Goal: Task Accomplishment & Management: Manage account settings

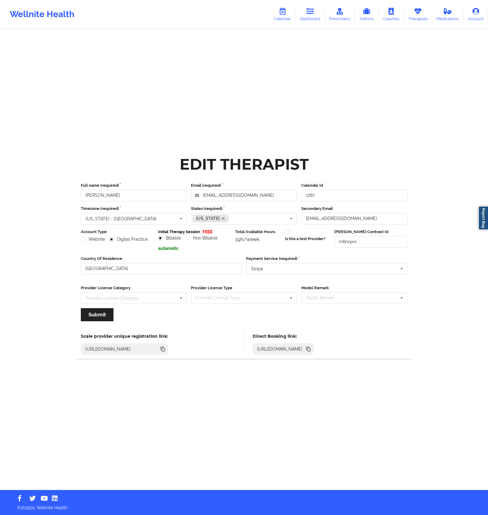
click at [391, 146] on div "Edit Therapist Full name (required) [PERSON_NAME] Email (required) [EMAIL_ADDRE…" at bounding box center [244, 245] width 352 height 490
click at [376, 158] on div "Edit Therapist" at bounding box center [244, 164] width 335 height 19
click at [423, 15] on link "Therapists" at bounding box center [418, 14] width 28 height 20
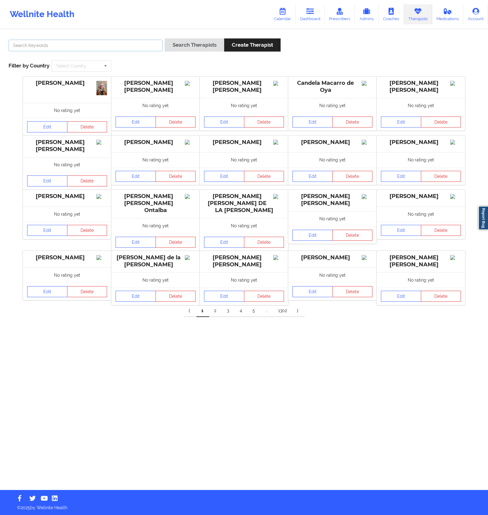
click at [113, 47] on input "text" at bounding box center [86, 46] width 154 height 12
type input "[PERSON_NAME]"
click at [165, 38] on button "Search Therapists" at bounding box center [194, 44] width 59 height 13
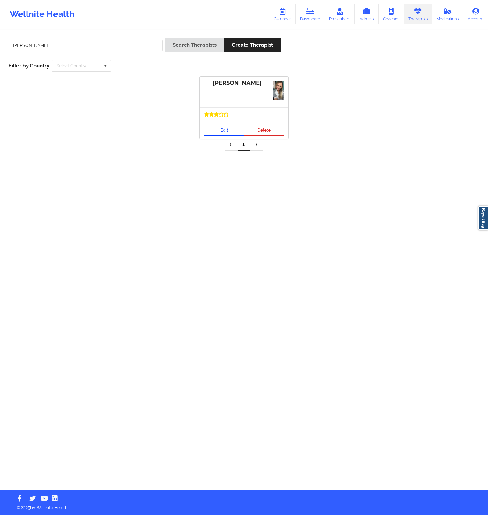
click at [220, 129] on link "Edit" at bounding box center [224, 130] width 40 height 11
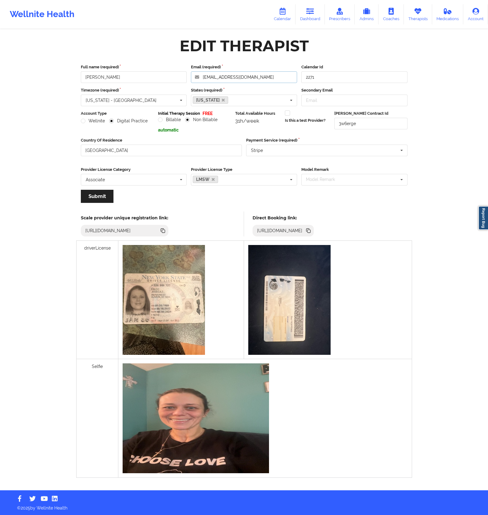
click at [242, 75] on input "[EMAIL_ADDRESS][DOMAIN_NAME]" at bounding box center [244, 77] width 106 height 12
drag, startPoint x: 246, startPoint y: 78, endPoint x: 191, endPoint y: 77, distance: 55.2
click at [191, 77] on input "[EMAIL_ADDRESS][DOMAIN_NAME]" at bounding box center [244, 77] width 106 height 12
click at [412, 13] on link "Therapists" at bounding box center [418, 14] width 28 height 20
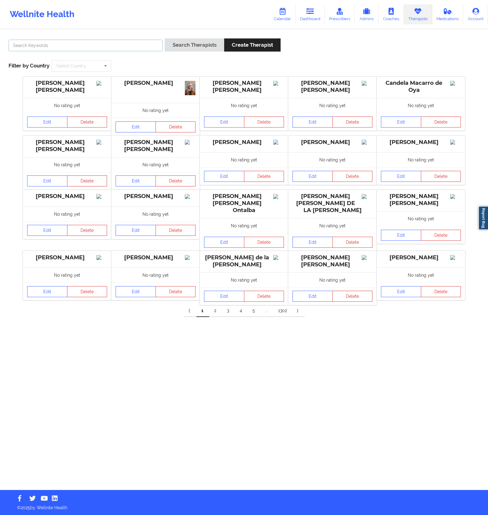
click at [93, 49] on input "text" at bounding box center [86, 46] width 154 height 12
type input "[PERSON_NAME]"
click at [165, 38] on button "Search Therapists" at bounding box center [194, 44] width 59 height 13
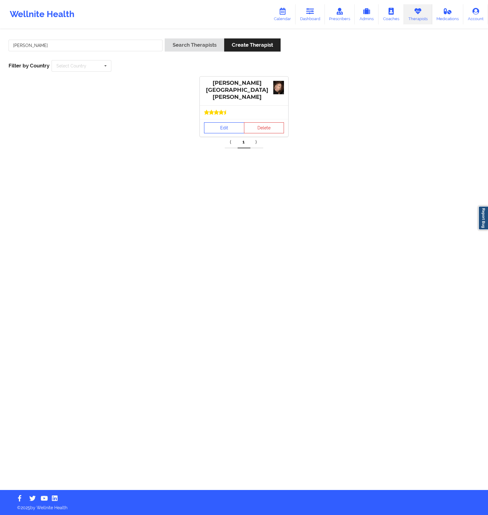
click at [212, 124] on link "Edit" at bounding box center [224, 127] width 40 height 11
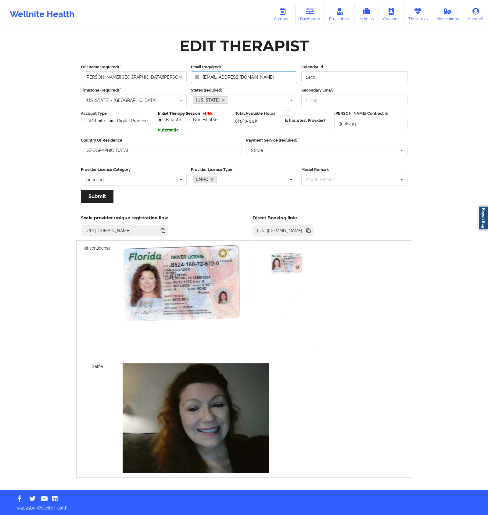
click at [262, 75] on input "[EMAIL_ADDRESS][DOMAIN_NAME]" at bounding box center [244, 77] width 106 height 12
drag, startPoint x: 263, startPoint y: 76, endPoint x: 202, endPoint y: 74, distance: 61.0
click at [202, 74] on input "[EMAIL_ADDRESS][DOMAIN_NAME]" at bounding box center [244, 77] width 106 height 12
